Goal: Task Accomplishment & Management: Complete application form

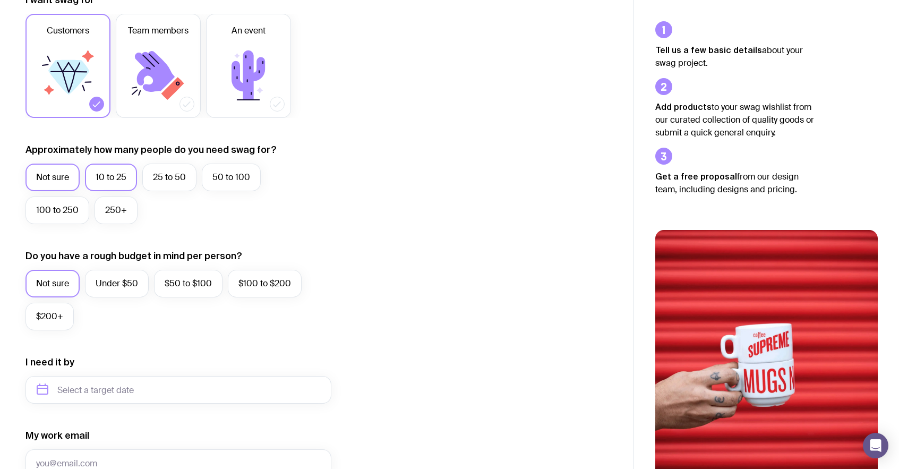
click at [108, 176] on label "10 to 25" at bounding box center [111, 178] width 52 height 28
click at [0, 0] on input "10 to 25" at bounding box center [0, 0] width 0 height 0
click at [171, 294] on label "$50 to $100" at bounding box center [188, 284] width 69 height 28
click at [0, 0] on input "$50 to $100" at bounding box center [0, 0] width 0 height 0
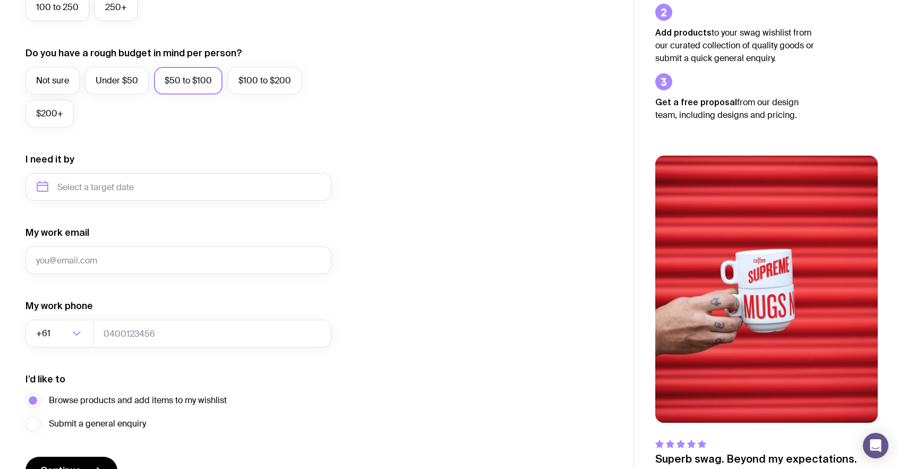
scroll to position [434, 0]
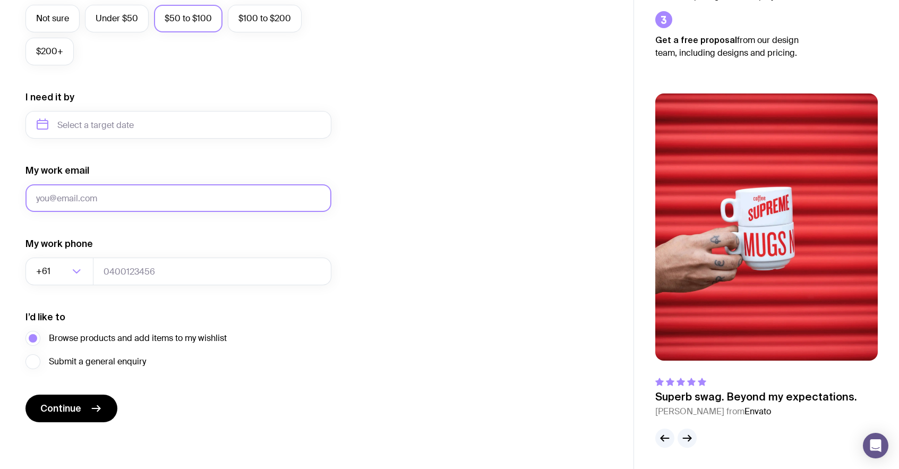
click at [153, 197] on input "My work email" at bounding box center [179, 198] width 306 height 28
type input "u1@gmail.com"
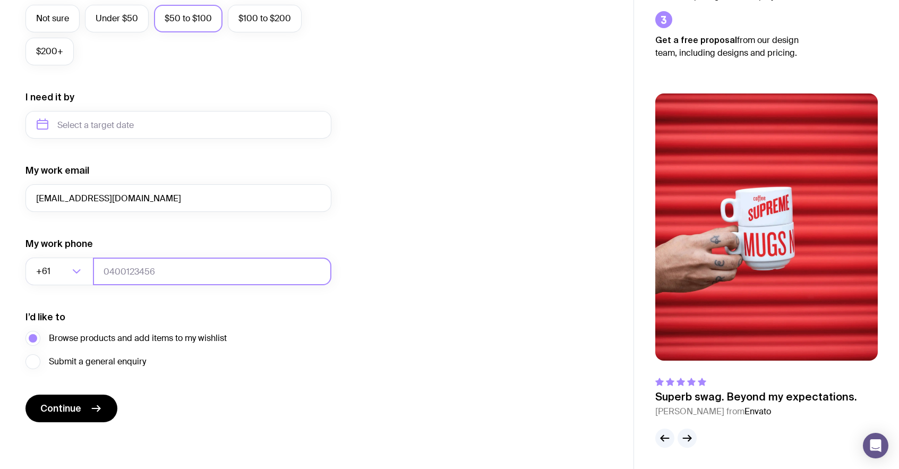
click at [132, 267] on input "tel" at bounding box center [212, 272] width 239 height 28
type input "0664130449"
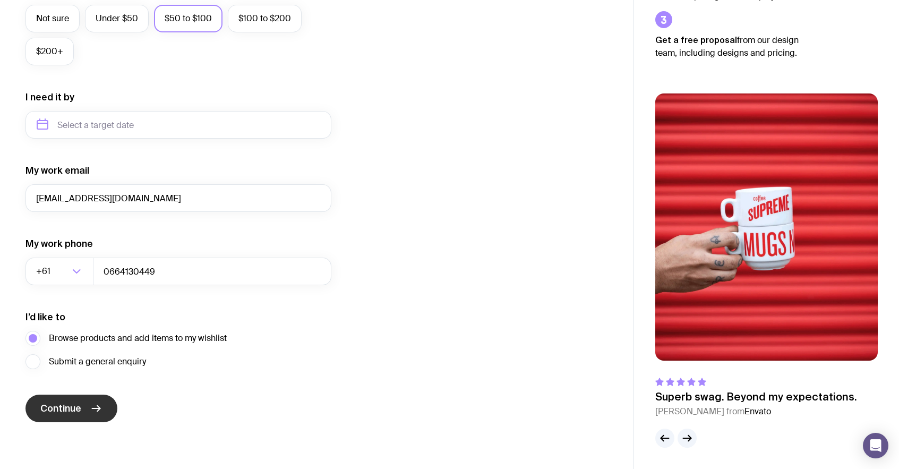
click at [67, 409] on span "Continue" at bounding box center [60, 408] width 41 height 13
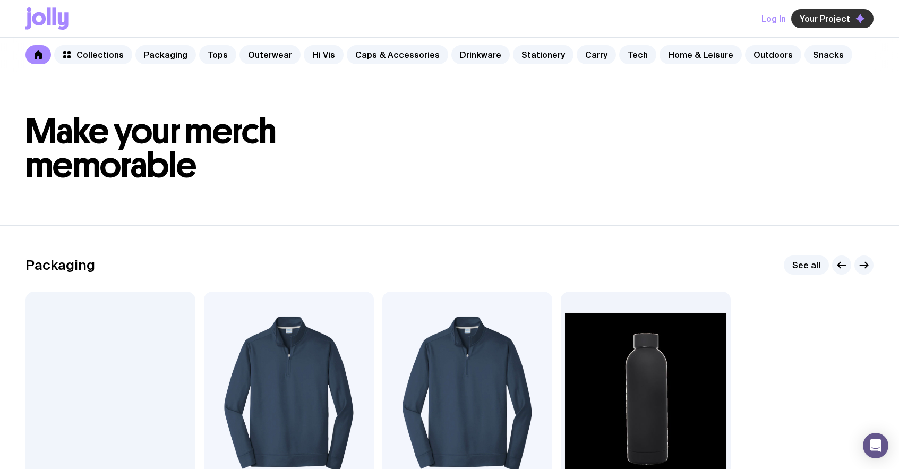
click at [845, 17] on span "Your Project" at bounding box center [825, 18] width 50 height 11
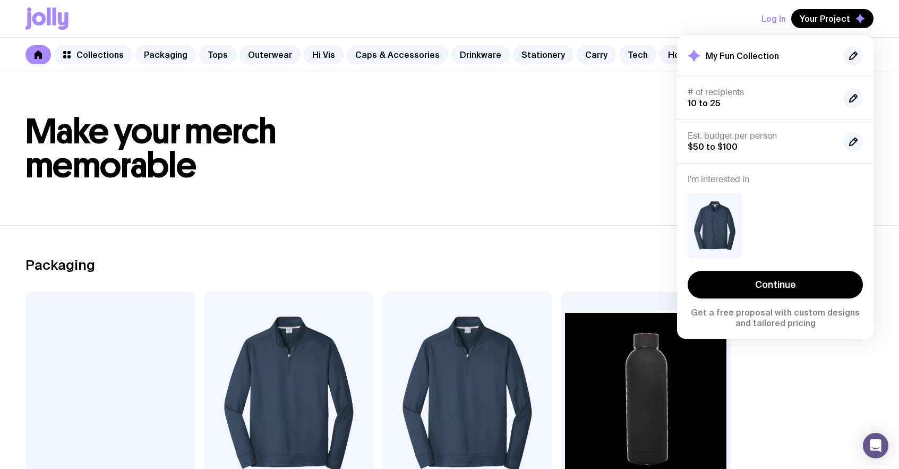
click at [803, 264] on div at bounding box center [775, 226] width 175 height 82
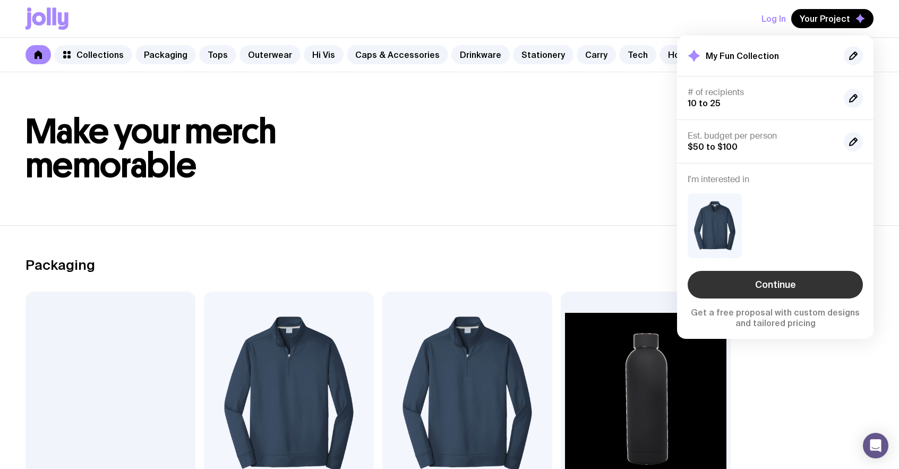
click at [798, 271] on div "Continue Get a free proposal with custom designs and tailored pricing" at bounding box center [775, 299] width 175 height 57
click at [773, 282] on link "Continue" at bounding box center [775, 285] width 175 height 28
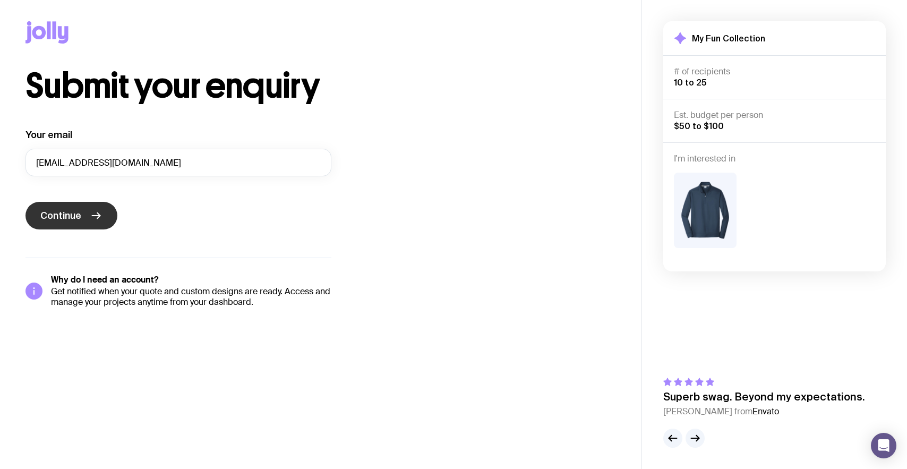
click at [92, 213] on icon "submit" at bounding box center [96, 215] width 13 height 13
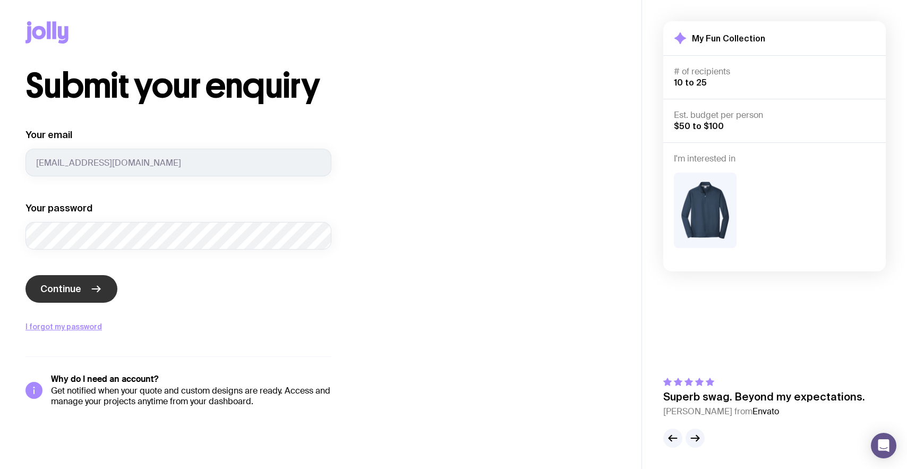
click at [53, 285] on span "Continue" at bounding box center [60, 289] width 41 height 13
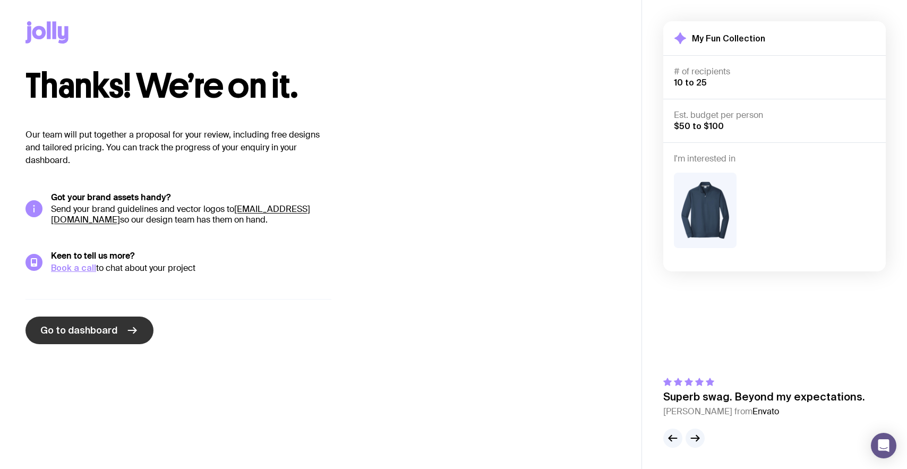
click at [98, 339] on link "Go to dashboard" at bounding box center [90, 331] width 128 height 28
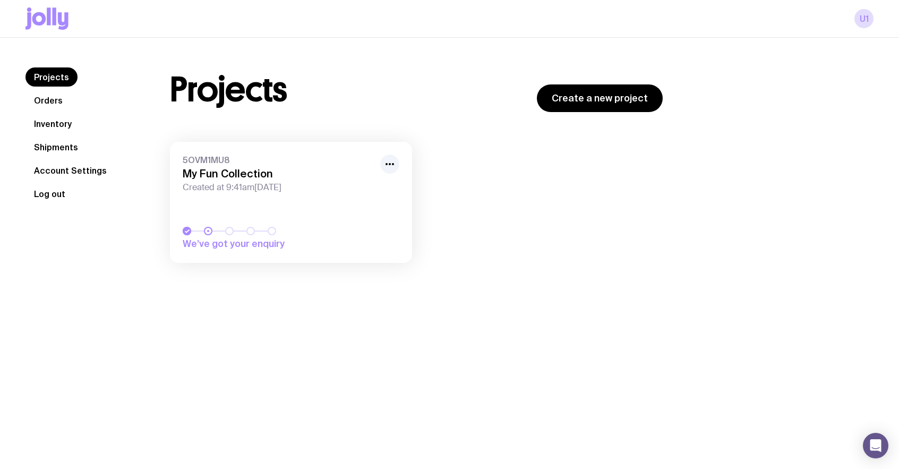
click at [55, 193] on button "Log out" at bounding box center [50, 193] width 48 height 19
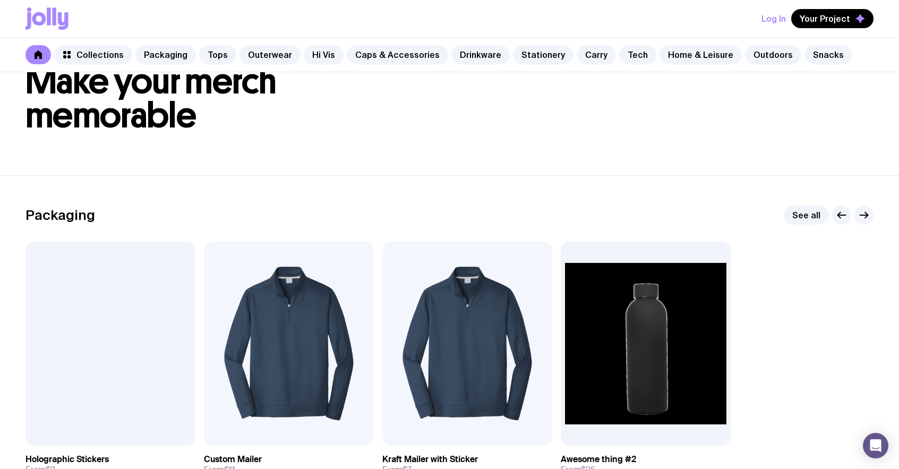
scroll to position [52, 0]
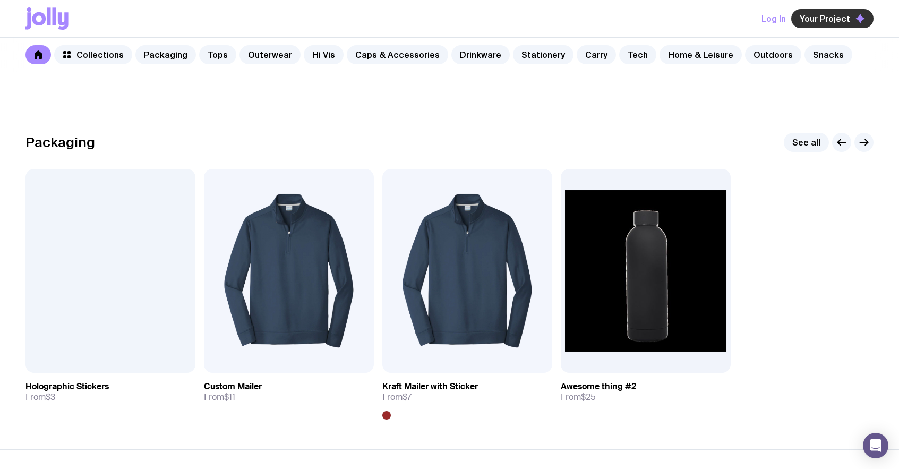
click at [820, 13] on button "Your Project" at bounding box center [833, 18] width 82 height 19
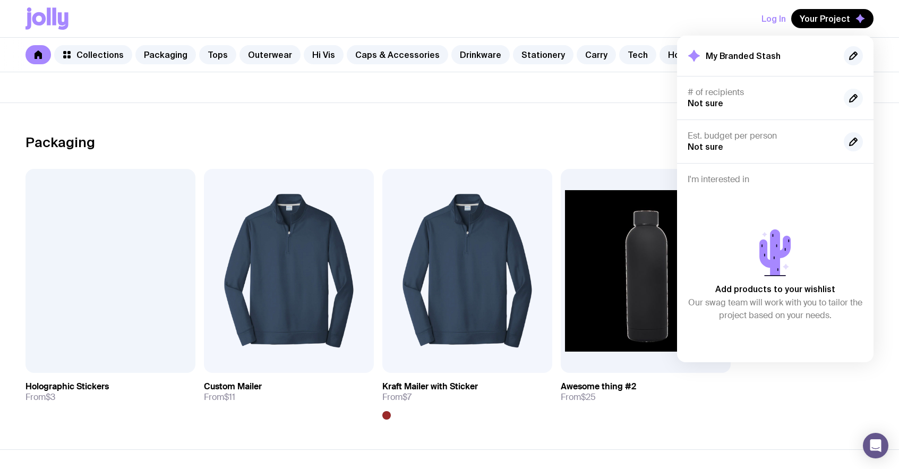
click at [852, 96] on icon "button" at bounding box center [853, 98] width 13 height 13
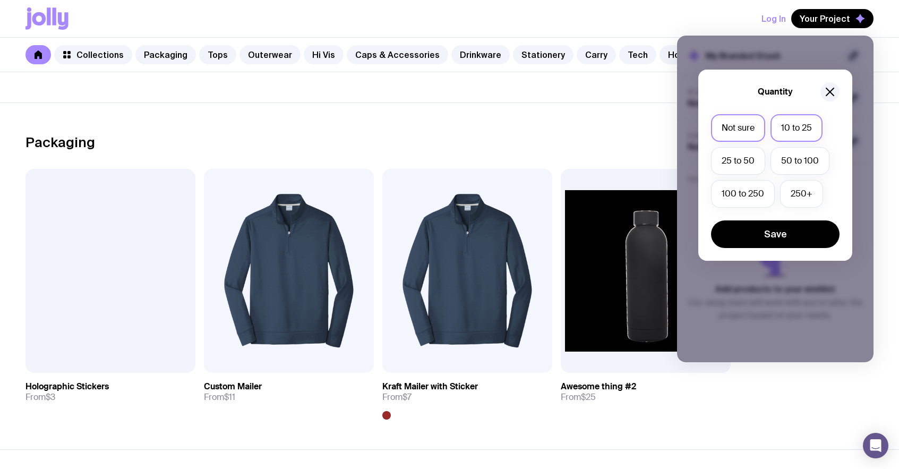
click at [808, 122] on label "10 to 25" at bounding box center [797, 128] width 52 height 28
click at [0, 0] on input "10 to 25" at bounding box center [0, 0] width 0 height 0
click at [786, 234] on button "Save" at bounding box center [775, 234] width 129 height 28
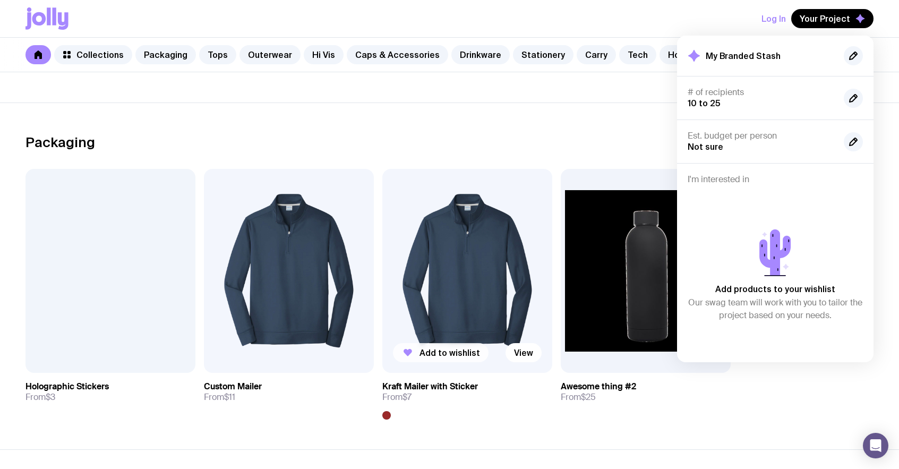
click at [451, 352] on span "Add to wishlist" at bounding box center [450, 352] width 61 height 11
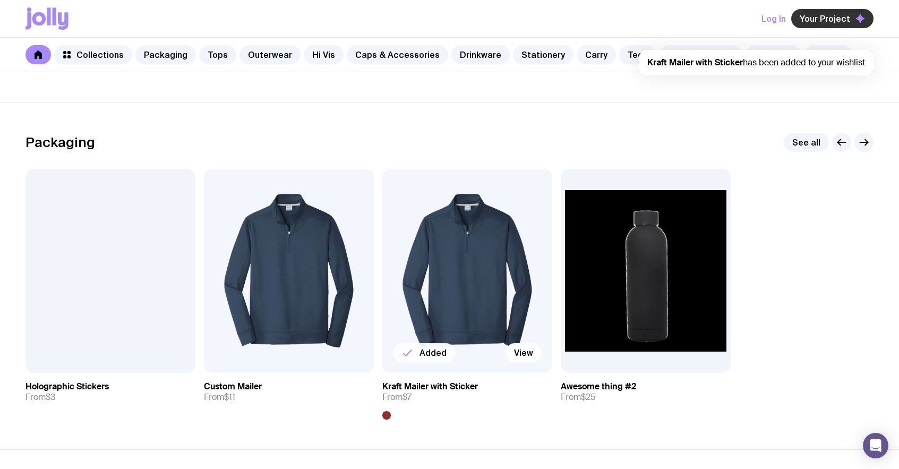
click at [831, 27] on button "Your Project" at bounding box center [833, 18] width 82 height 19
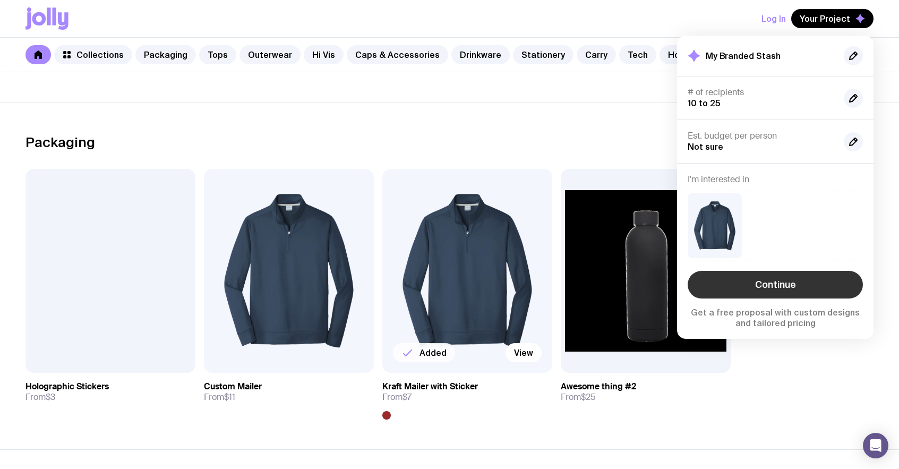
click at [799, 291] on link "Continue" at bounding box center [775, 285] width 175 height 28
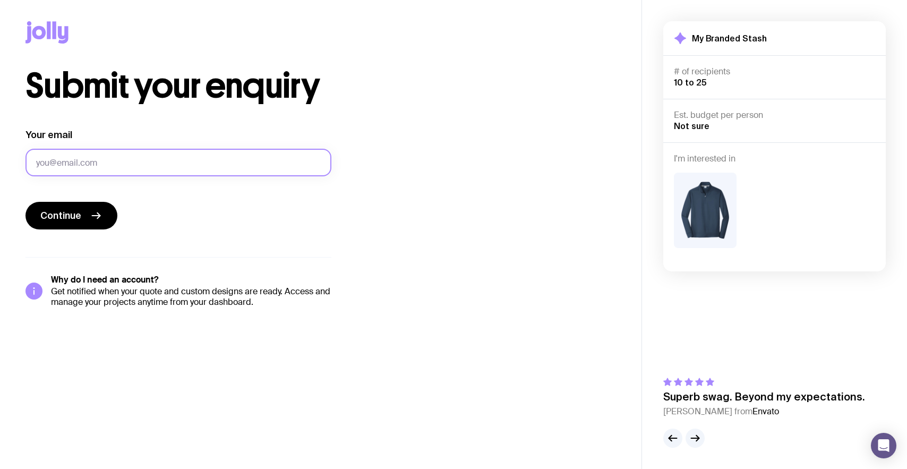
click at [133, 157] on input "Your email" at bounding box center [179, 163] width 306 height 28
type input "y"
type input "г"
type input "u1@gmail.com"
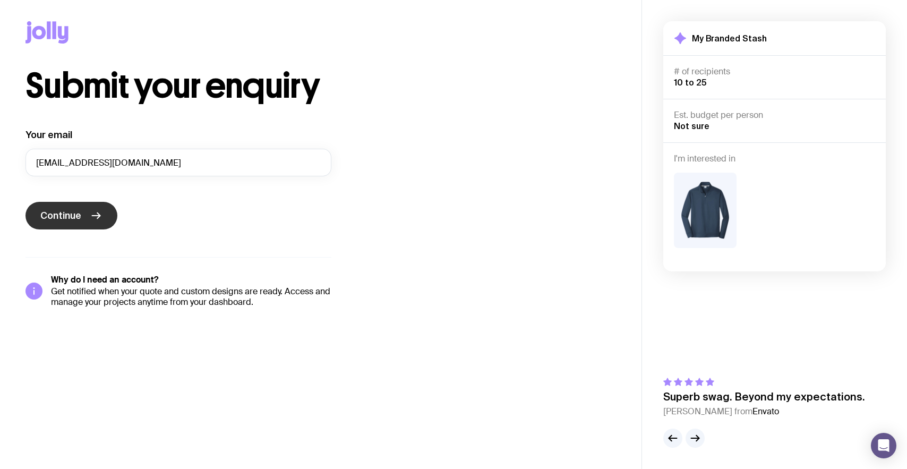
click at [89, 207] on button "Continue" at bounding box center [72, 216] width 92 height 28
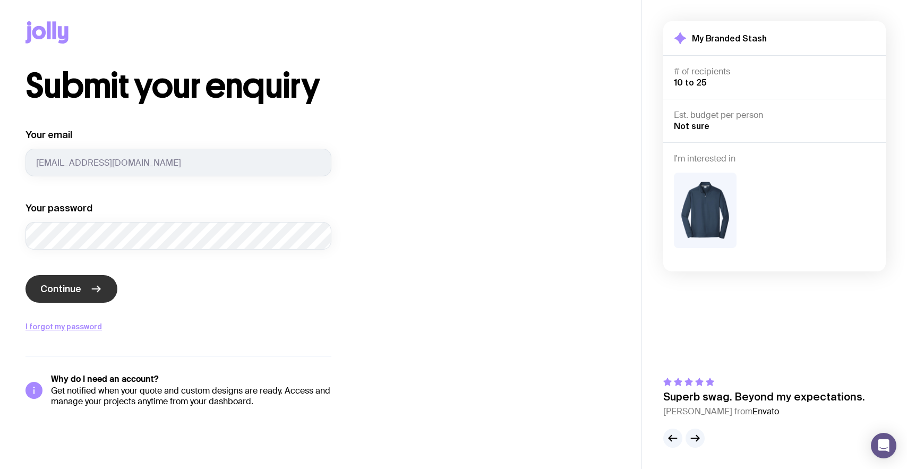
click at [57, 290] on span "Continue" at bounding box center [60, 289] width 41 height 13
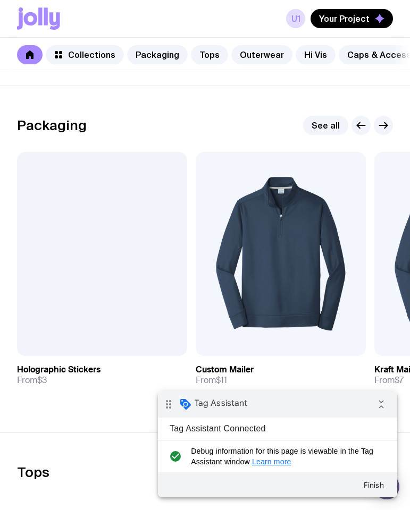
scroll to position [126, 0]
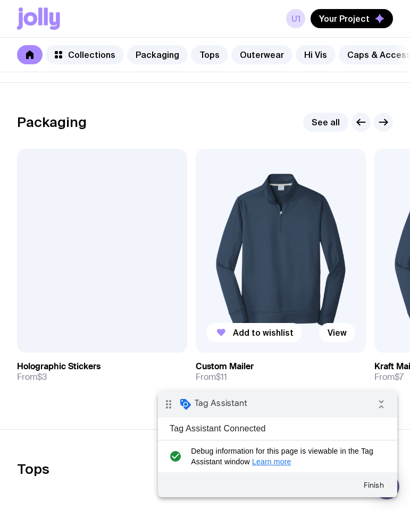
click at [259, 245] on img at bounding box center [281, 251] width 170 height 204
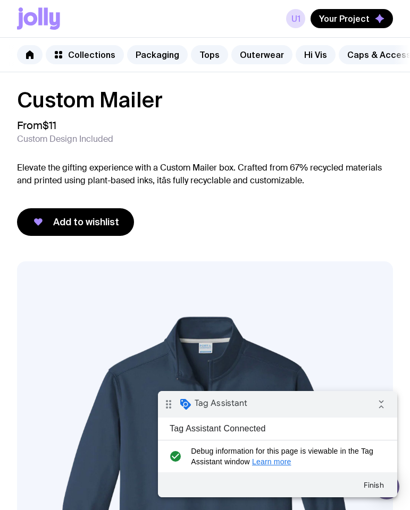
click at [41, 16] on icon at bounding box center [40, 16] width 4 height 18
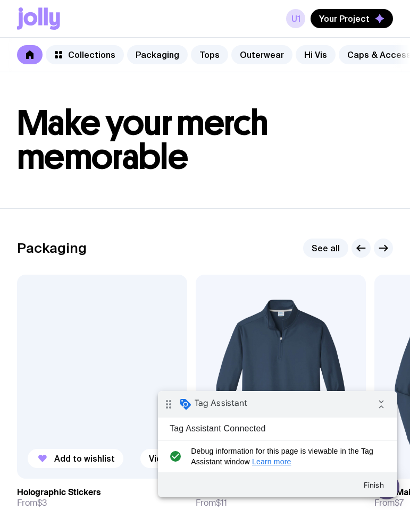
click at [112, 332] on div at bounding box center [102, 377] width 170 height 204
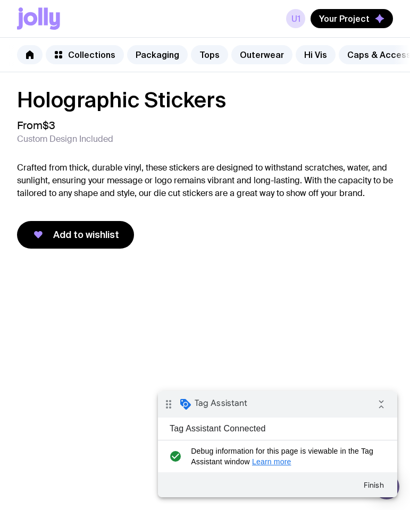
click at [43, 19] on icon at bounding box center [38, 18] width 43 height 22
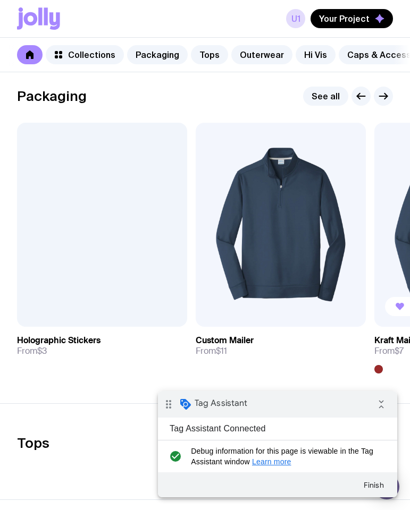
scroll to position [157, 0]
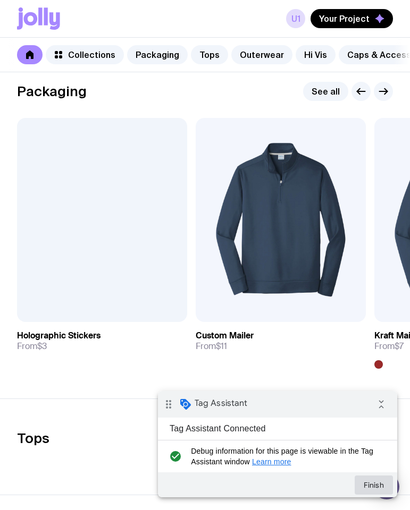
click at [376, 481] on button "Finish" at bounding box center [373, 485] width 38 height 19
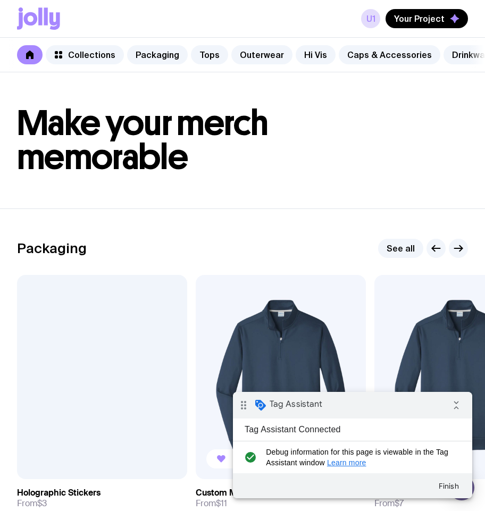
click at [320, 312] on img at bounding box center [281, 377] width 170 height 204
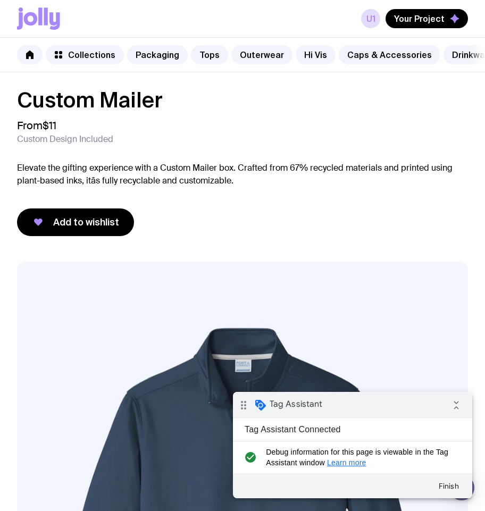
click at [51, 22] on icon at bounding box center [54, 21] width 11 height 18
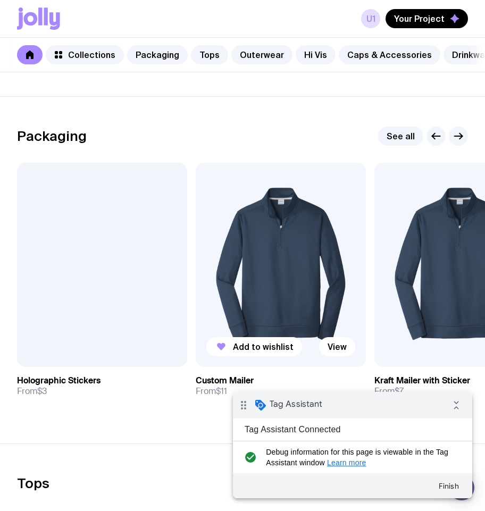
scroll to position [116, 0]
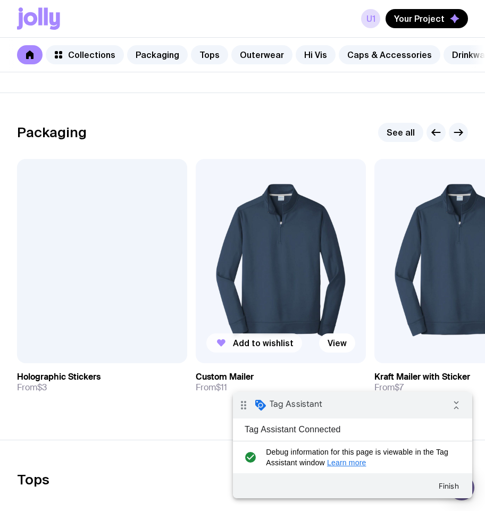
click at [239, 348] on span "Add to wishlist" at bounding box center [263, 342] width 61 height 11
click at [441, 18] on span "Your Project" at bounding box center [419, 18] width 50 height 11
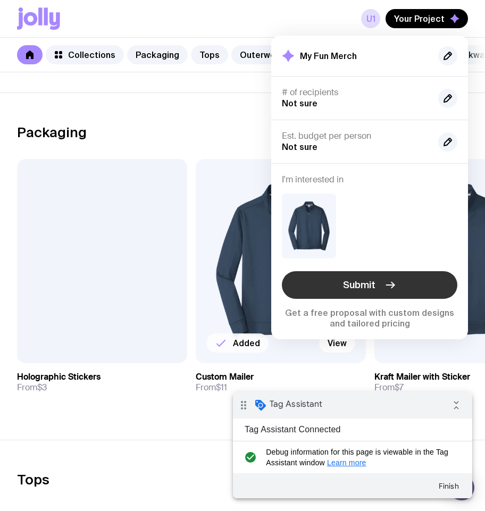
click at [377, 281] on button "Submit" at bounding box center [369, 285] width 175 height 28
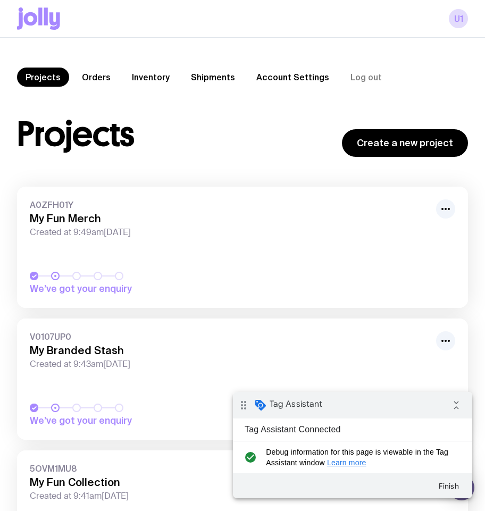
click at [44, 19] on icon at bounding box center [46, 16] width 4 height 18
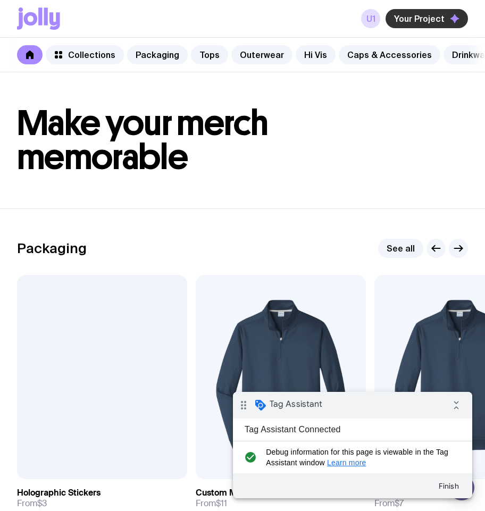
click at [439, 16] on span "Your Project" at bounding box center [419, 18] width 50 height 11
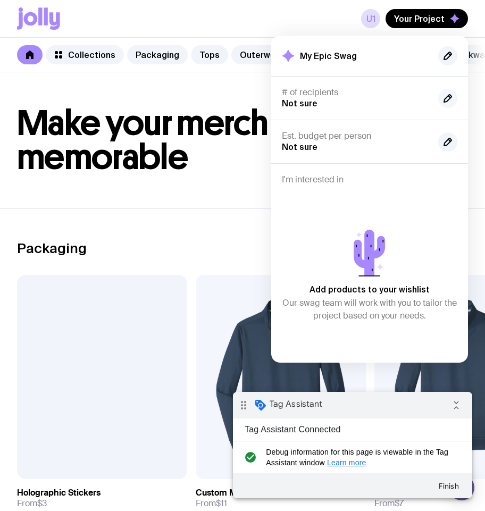
click at [452, 97] on icon "button" at bounding box center [447, 98] width 13 height 13
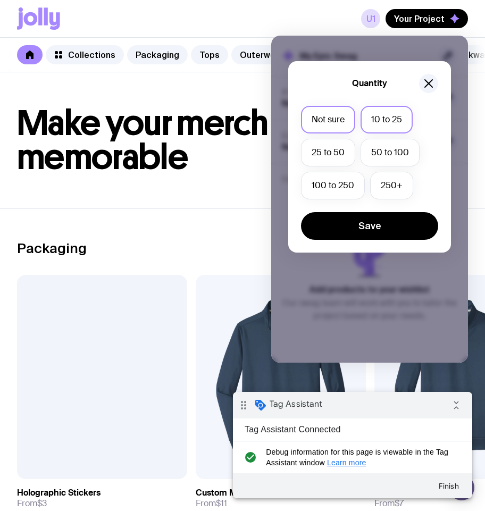
click at [387, 113] on label "10 to 25" at bounding box center [386, 120] width 52 height 28
click at [0, 0] on input "10 to 25" at bounding box center [0, 0] width 0 height 0
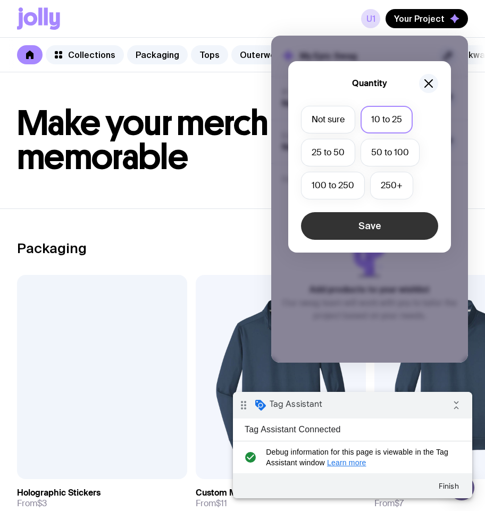
click at [392, 227] on button "Save" at bounding box center [369, 226] width 137 height 28
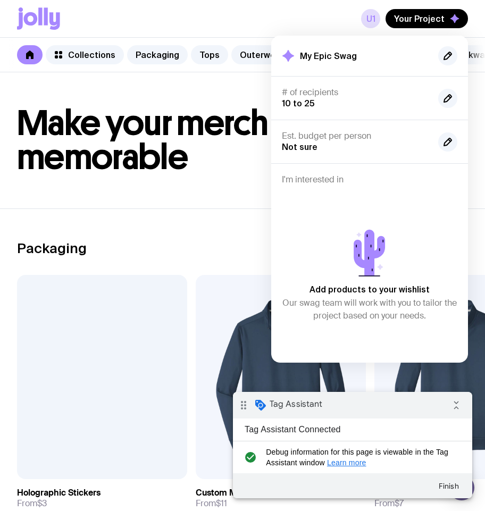
click at [476, 21] on div "u1 Your Project My Epic Swag # of recipients 10 to 25 Est. budget per person No…" at bounding box center [242, 19] width 485 height 38
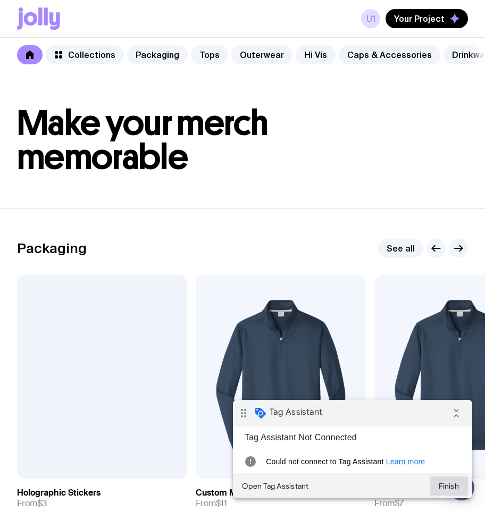
click at [446, 489] on button "Finish" at bounding box center [448, 485] width 38 height 19
